Goal: Information Seeking & Learning: Learn about a topic

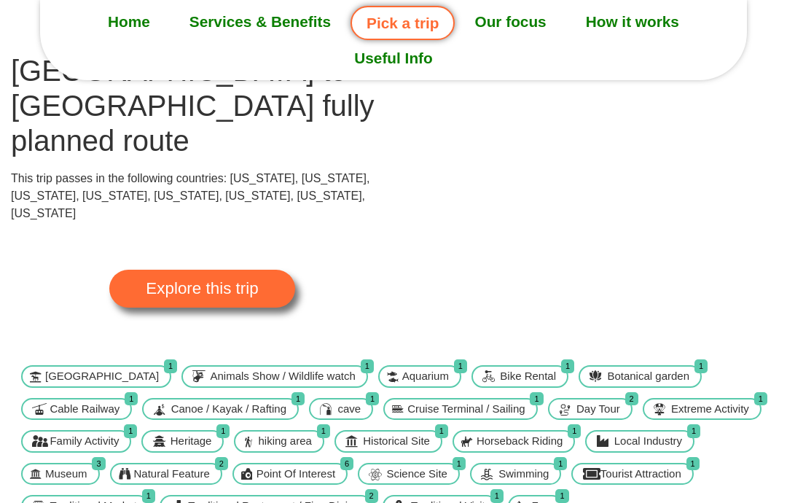
click at [248, 482] on span at bounding box center [247, 474] width 12 height 17
click at [251, 482] on span at bounding box center [247, 474] width 12 height 17
click at [258, 482] on span "Point Of Interest" at bounding box center [296, 474] width 86 height 17
click at [259, 482] on span "Point Of Interest" at bounding box center [296, 474] width 86 height 17
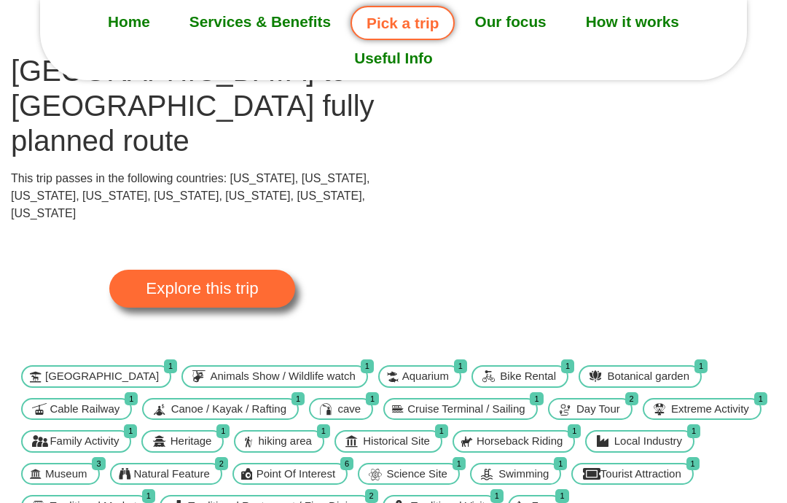
click at [291, 482] on span "Point Of Interest" at bounding box center [296, 474] width 86 height 17
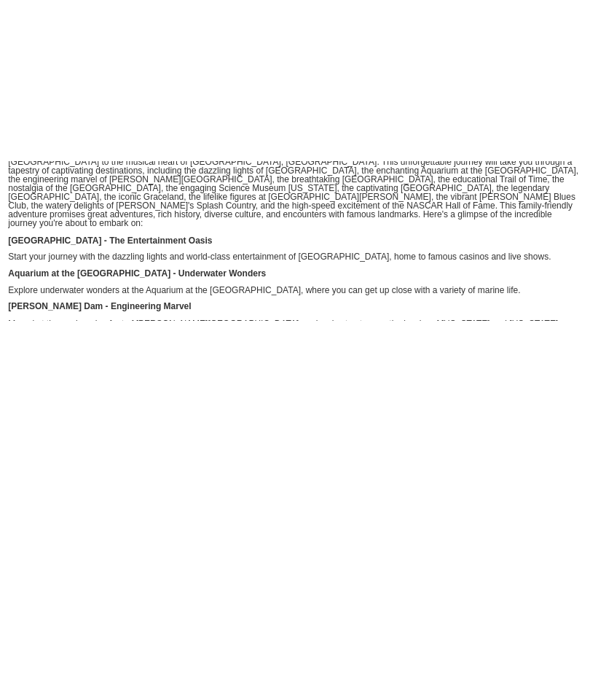
scroll to position [668, 0]
